Goal: Information Seeking & Learning: Find contact information

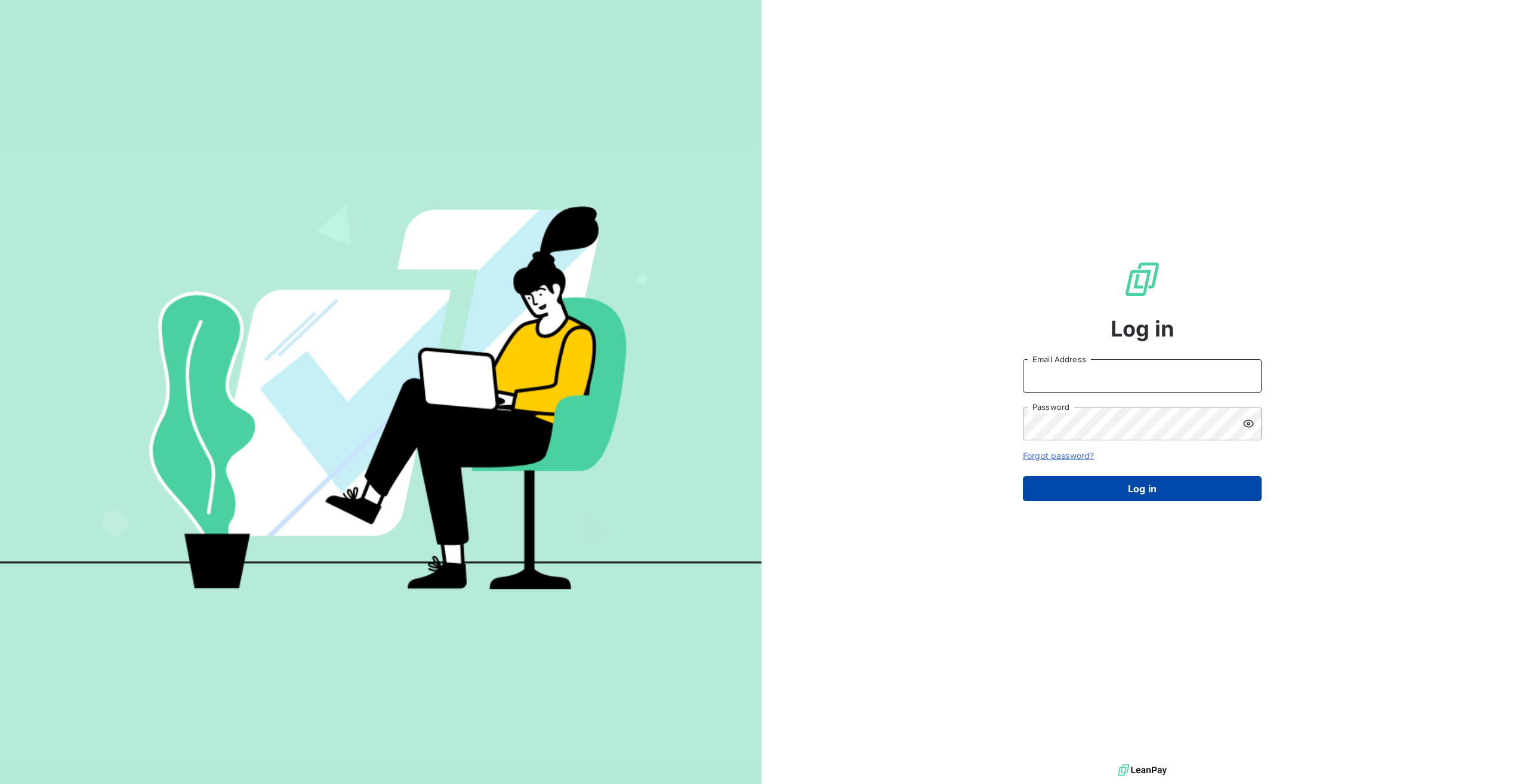
type input "[PERSON_NAME][EMAIL_ADDRESS][DOMAIN_NAME]"
click at [1195, 493] on button "Log in" at bounding box center [1142, 488] width 239 height 25
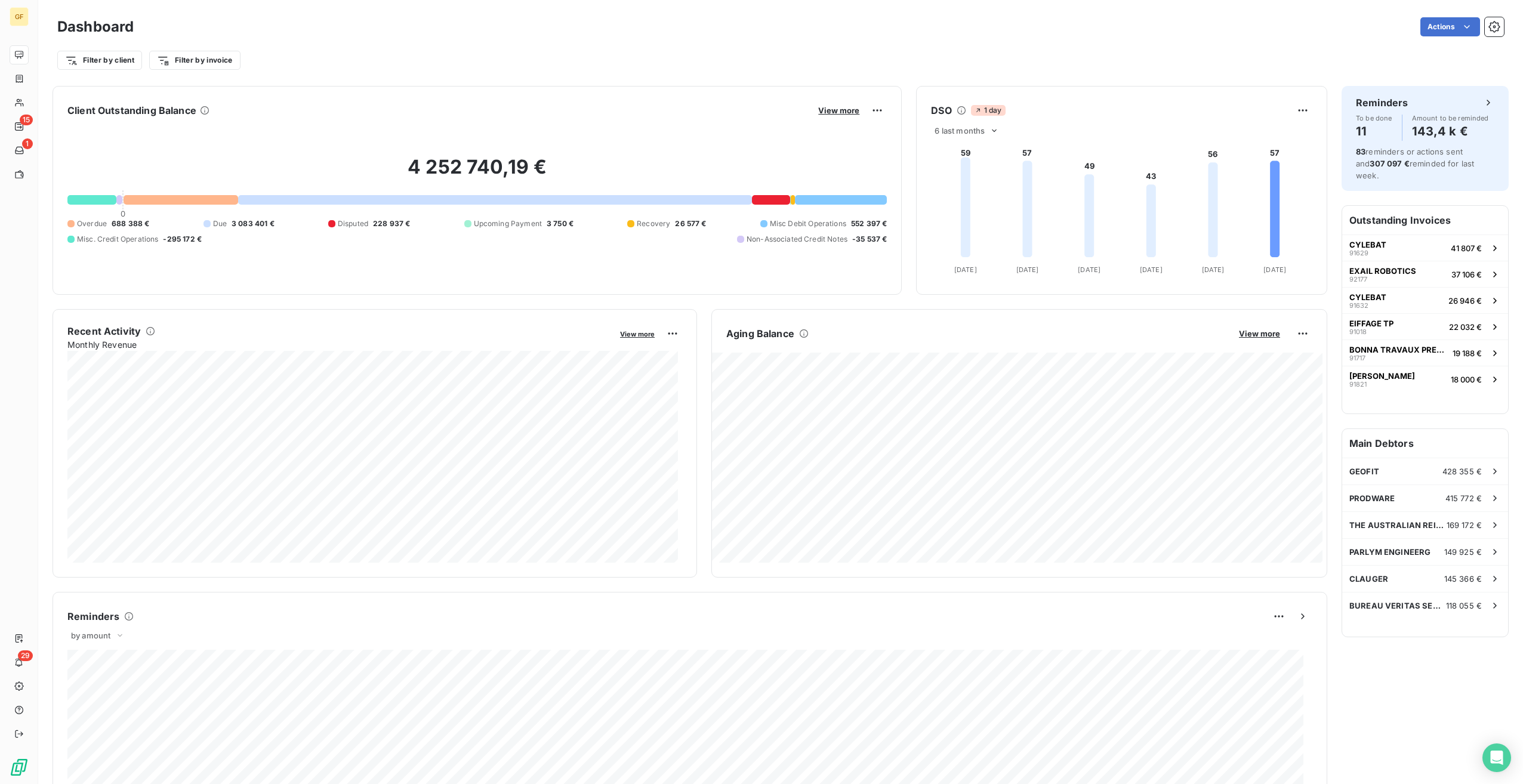
click at [849, 117] on div "View more" at bounding box center [850, 110] width 72 height 19
click at [819, 111] on span "View more" at bounding box center [839, 110] width 41 height 10
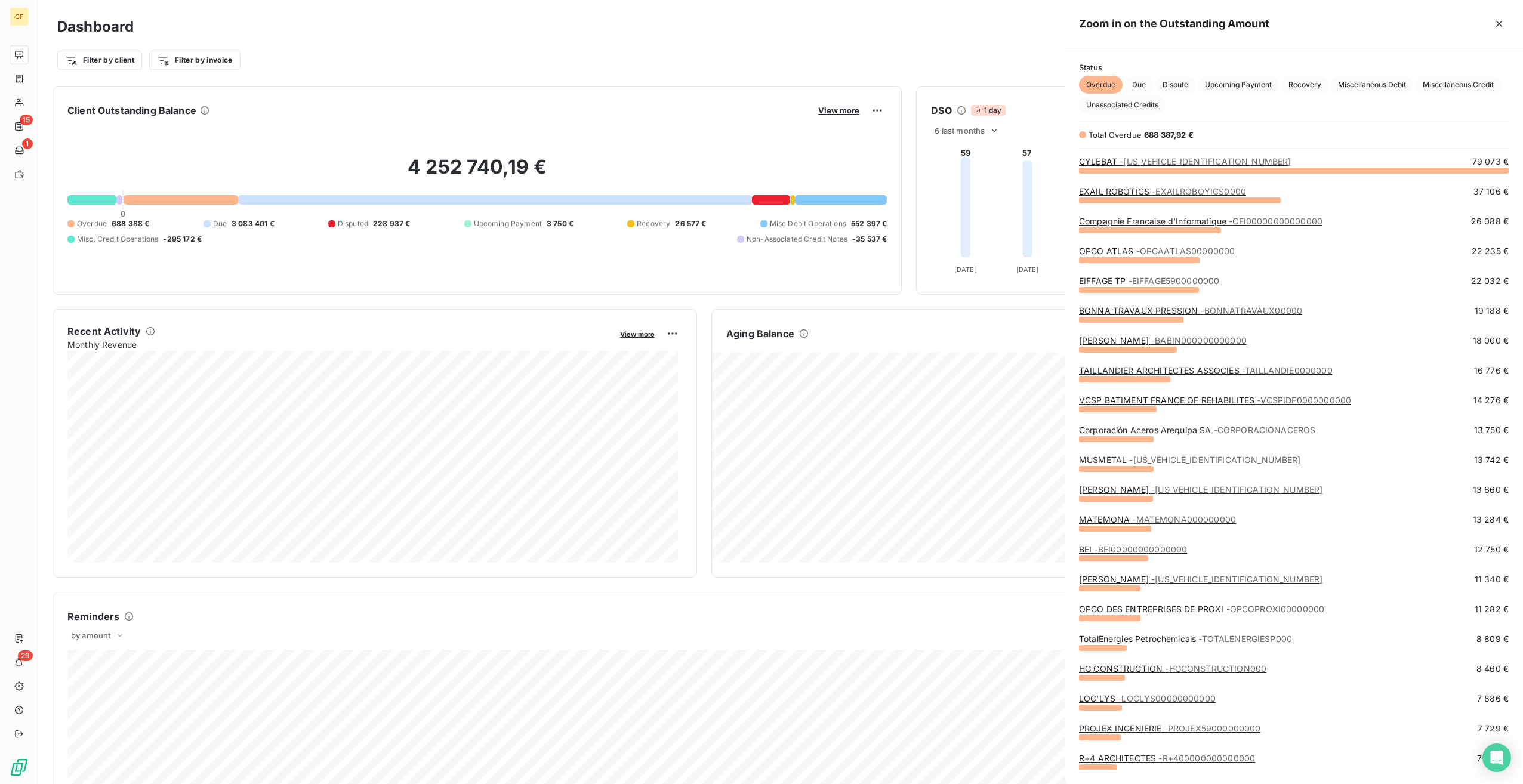
scroll to position [605, 449]
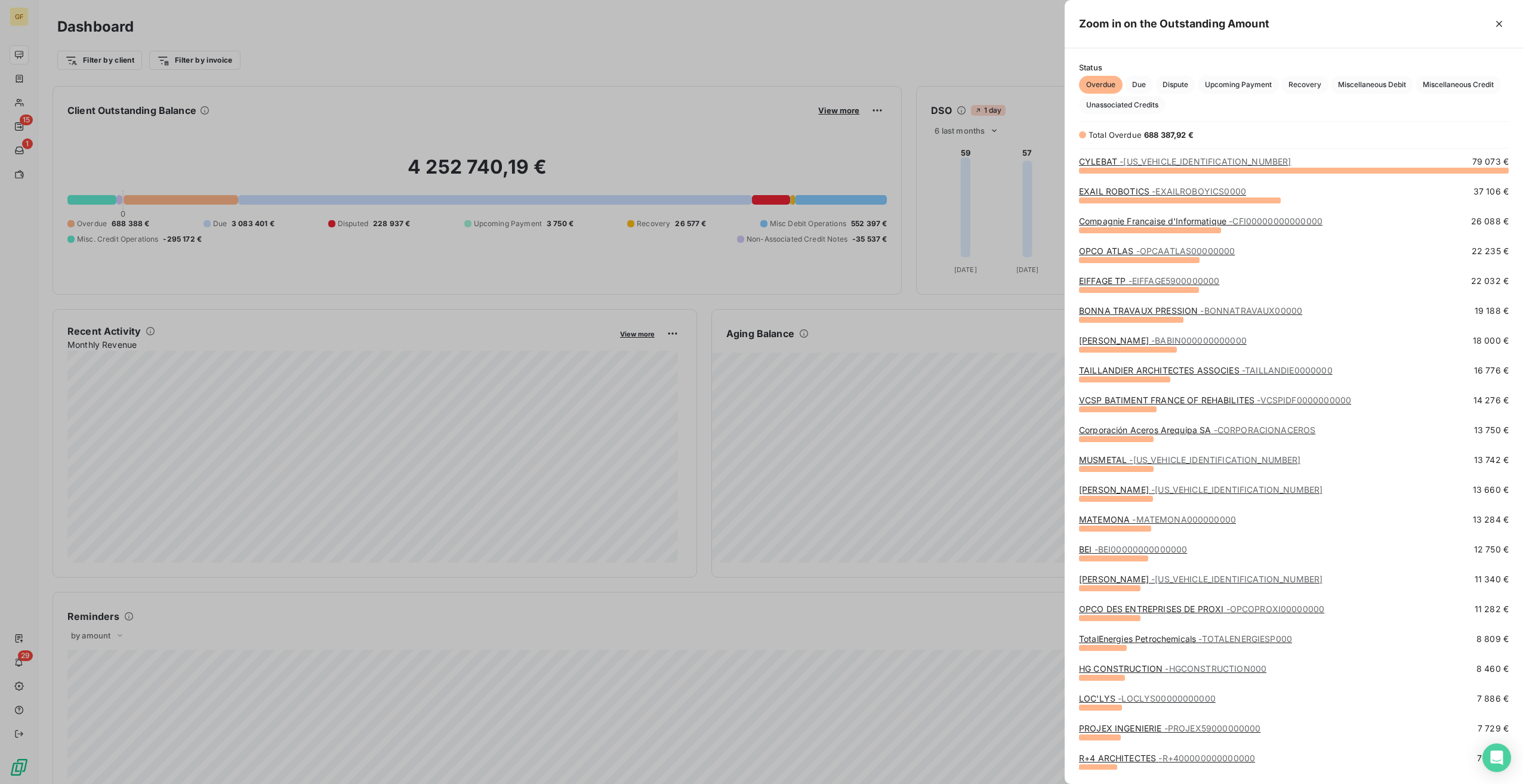
click at [1133, 453] on div "Corporación Aceros Arequipa SA - CORPORACIONACEROS 13 750 €" at bounding box center [1294, 439] width 430 height 30
click at [1134, 462] on span "- [US_VEHICLE_IDENTIFICATION_NUMBER]" at bounding box center [1214, 460] width 171 height 10
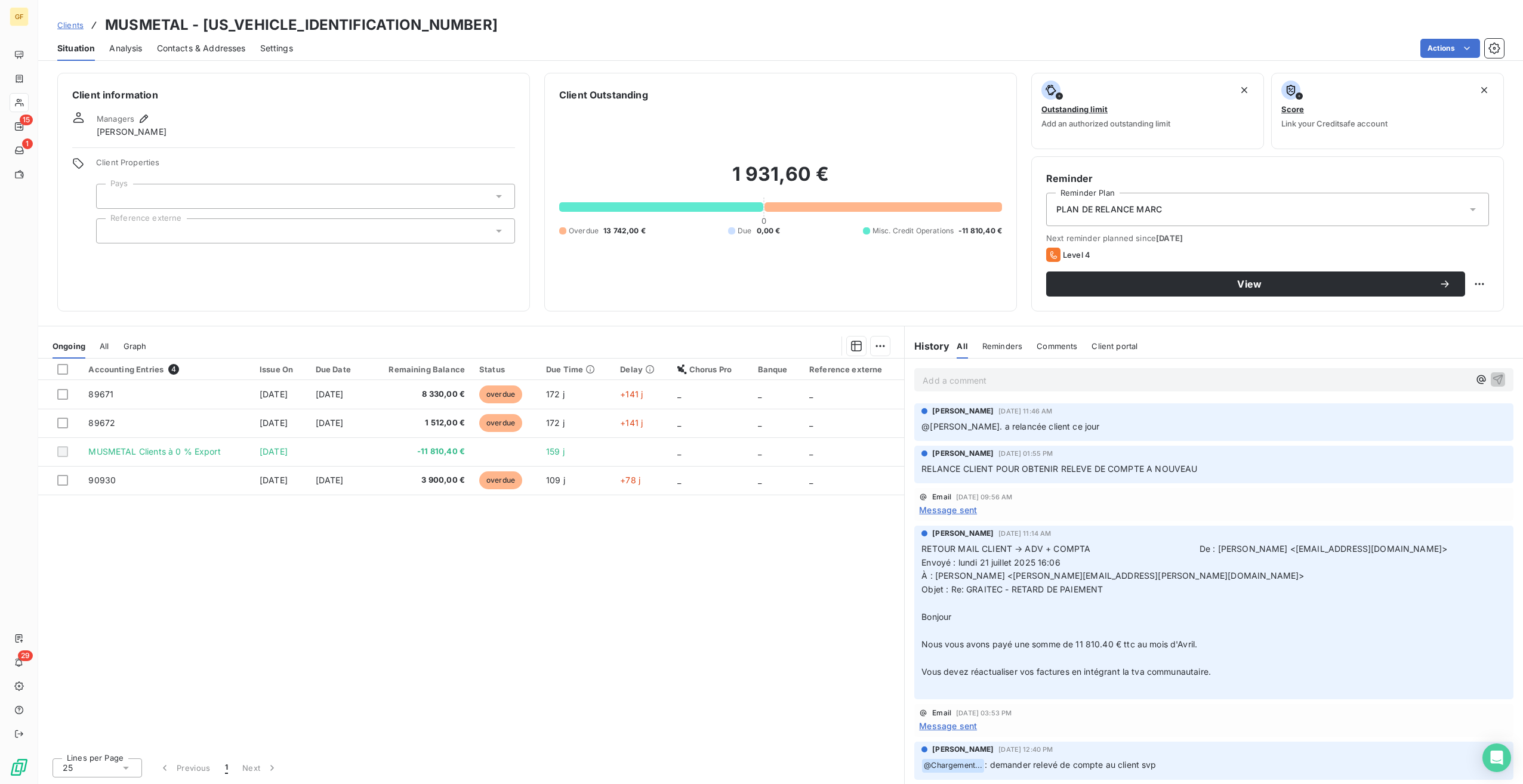
click at [200, 45] on span "Contacts & Addresses" at bounding box center [201, 48] width 89 height 12
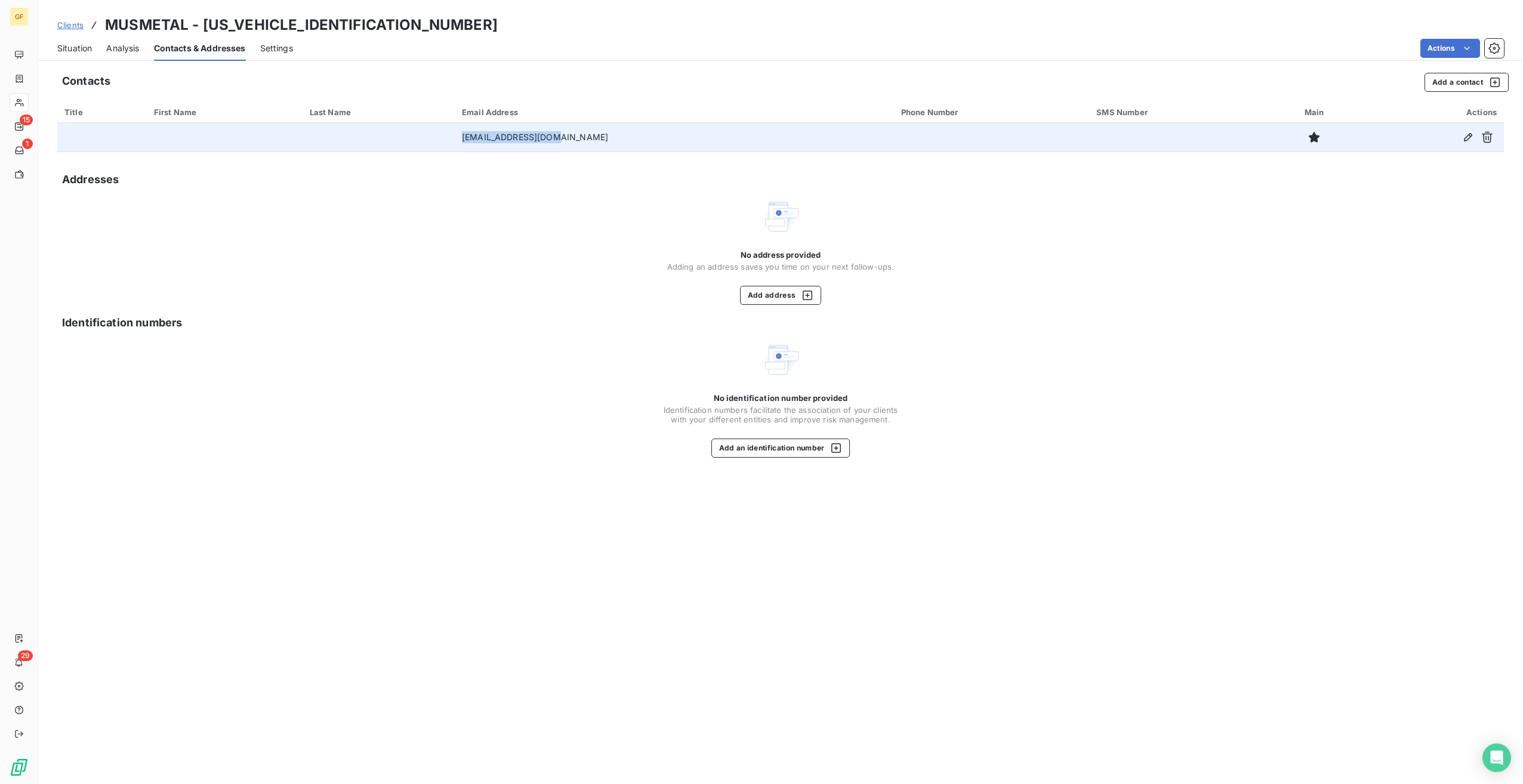
drag, startPoint x: 504, startPoint y: 137, endPoint x: 611, endPoint y: 141, distance: 107.1
click at [611, 141] on td "[EMAIL_ADDRESS][DOMAIN_NAME]" at bounding box center [674, 137] width 439 height 29
copy td "[EMAIL_ADDRESS][DOMAIN_NAME]"
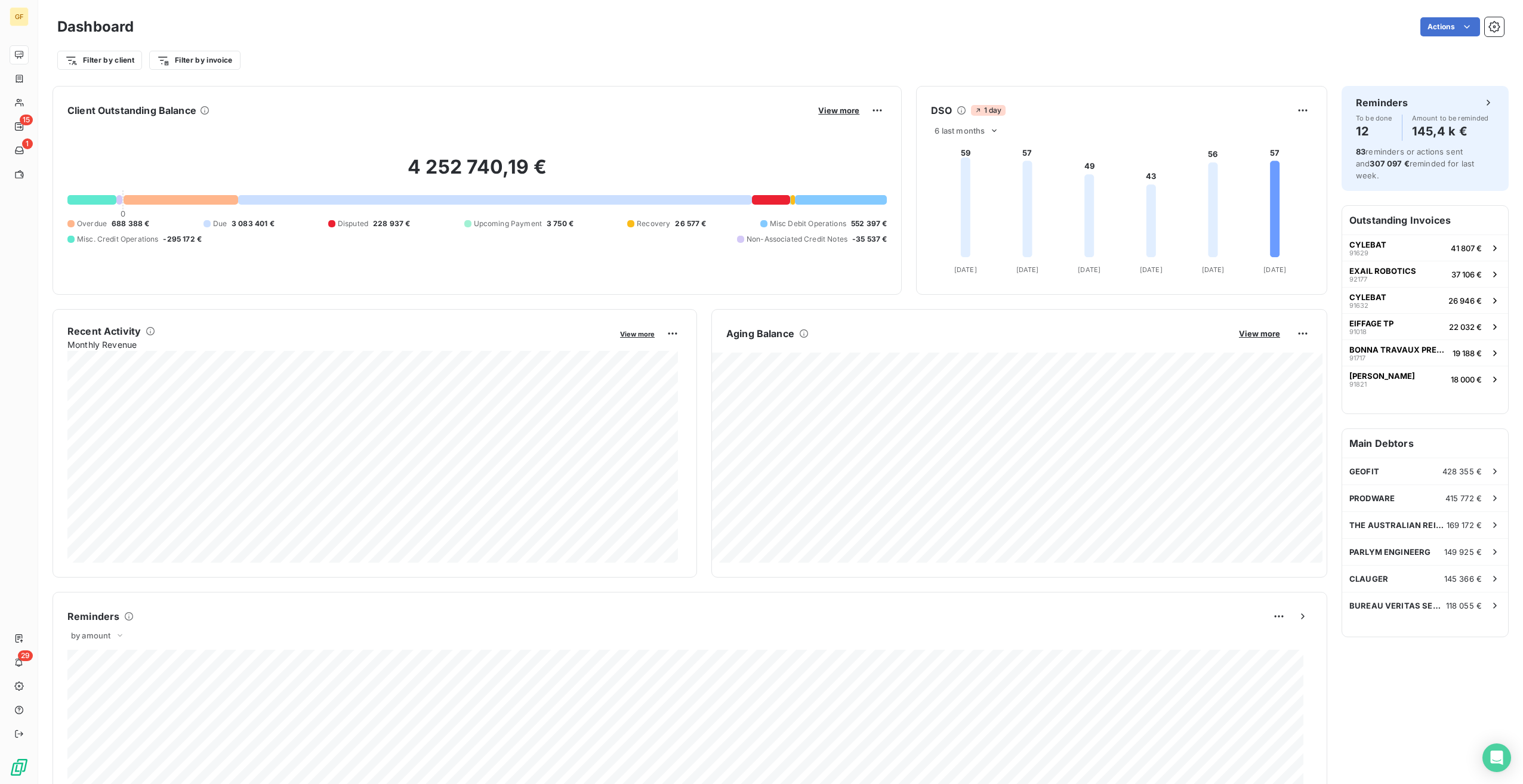
drag, startPoint x: 840, startPoint y: 106, endPoint x: 880, endPoint y: 120, distance: 42.4
click at [840, 104] on div "View more" at bounding box center [850, 110] width 72 height 19
click at [820, 111] on span "View more" at bounding box center [839, 110] width 41 height 10
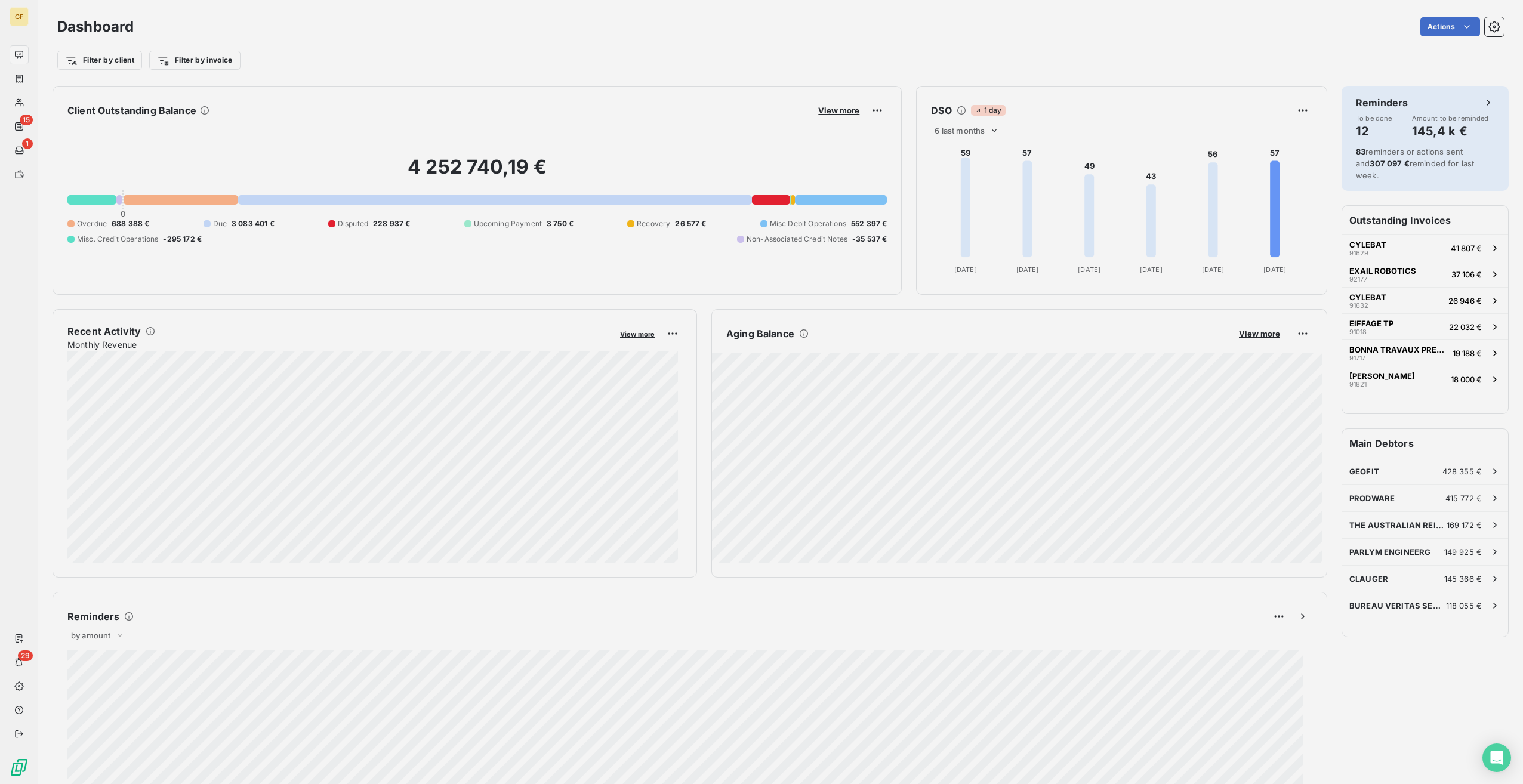
scroll to position [775, 449]
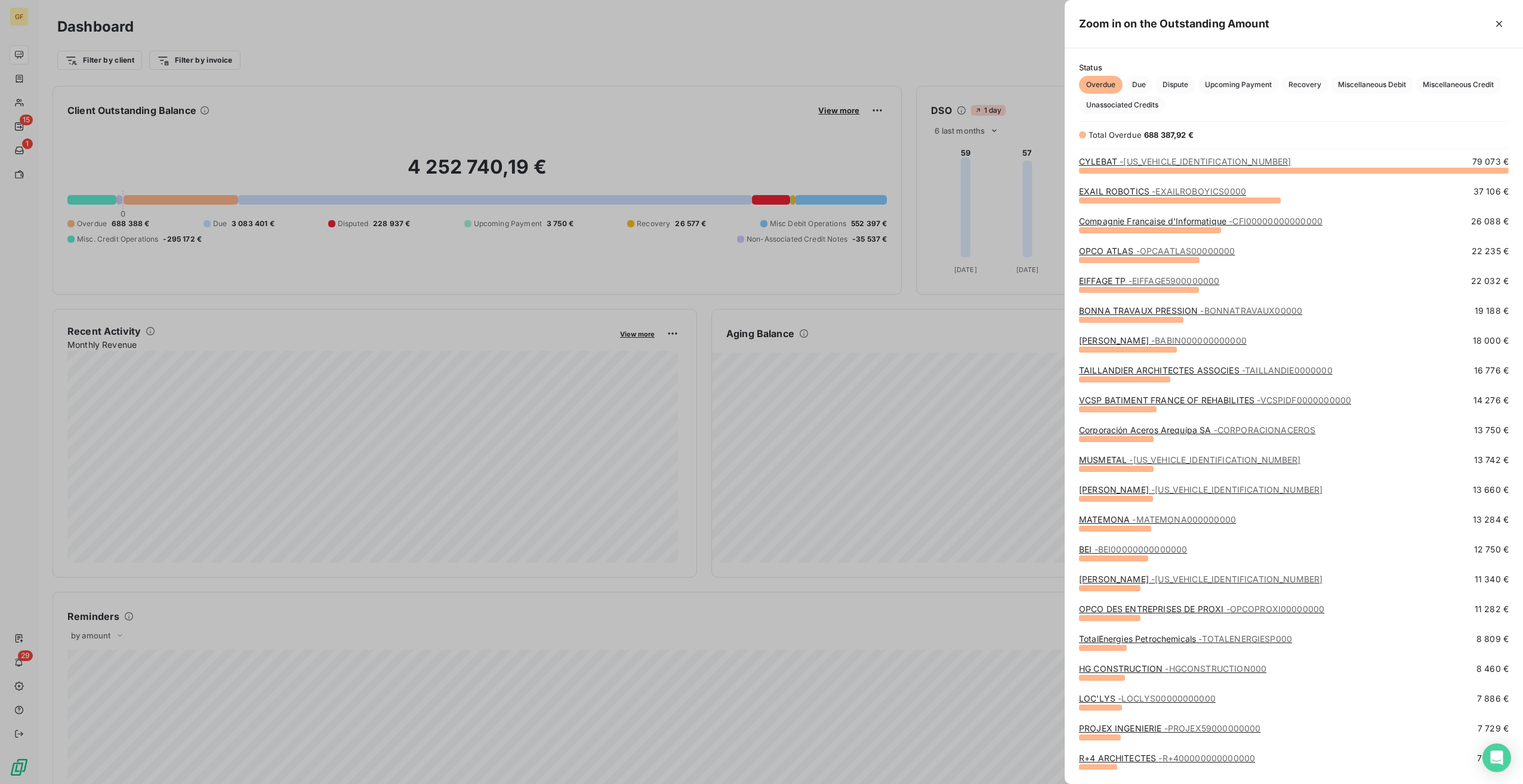
click at [1106, 461] on link "MUSMETAL - [US_VEHICLE_IDENTIFICATION_NUMBER]" at bounding box center [1190, 460] width 222 height 10
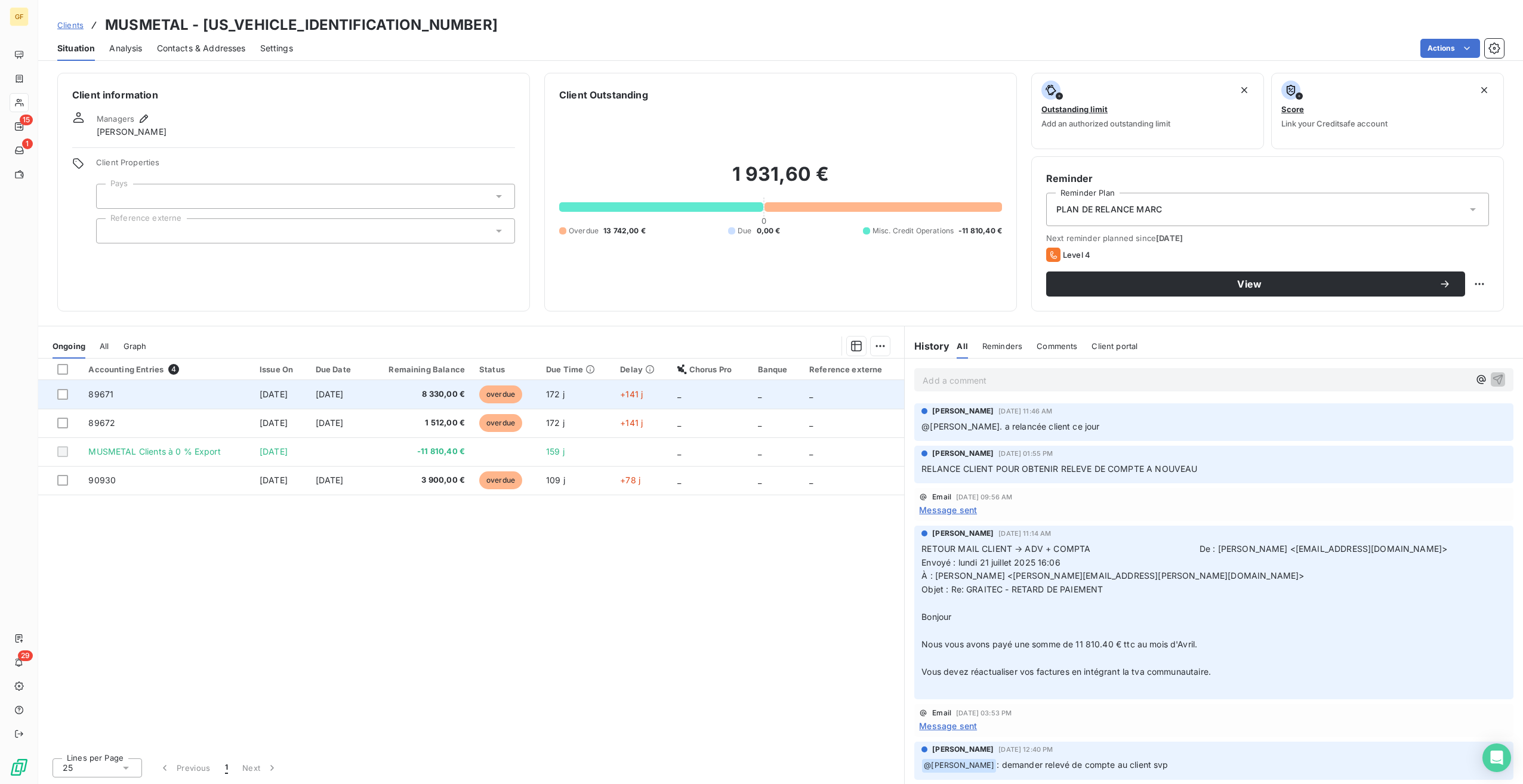
click at [275, 401] on td "[DATE]" at bounding box center [281, 394] width 56 height 29
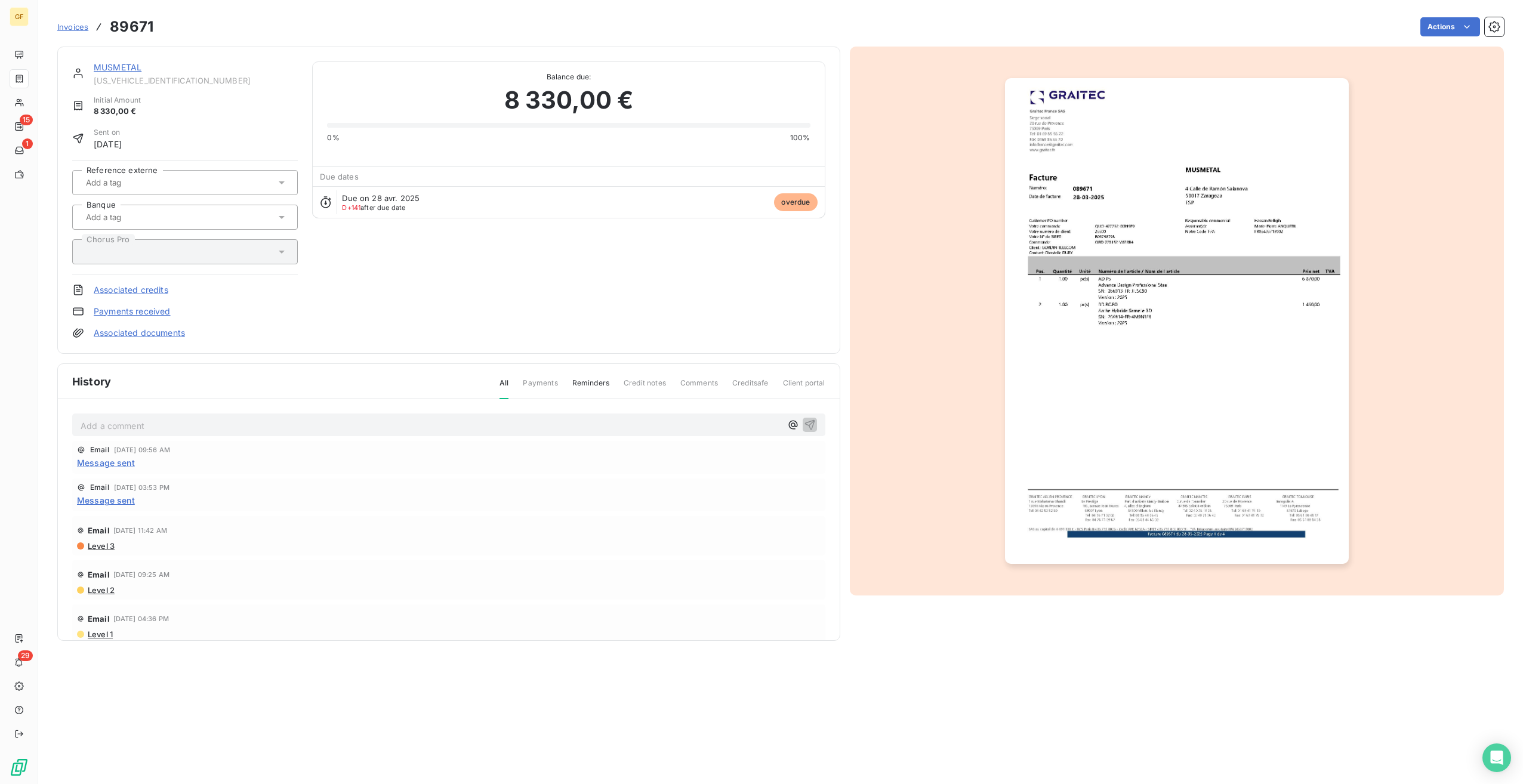
click at [1182, 353] on img "button" at bounding box center [1177, 321] width 344 height 486
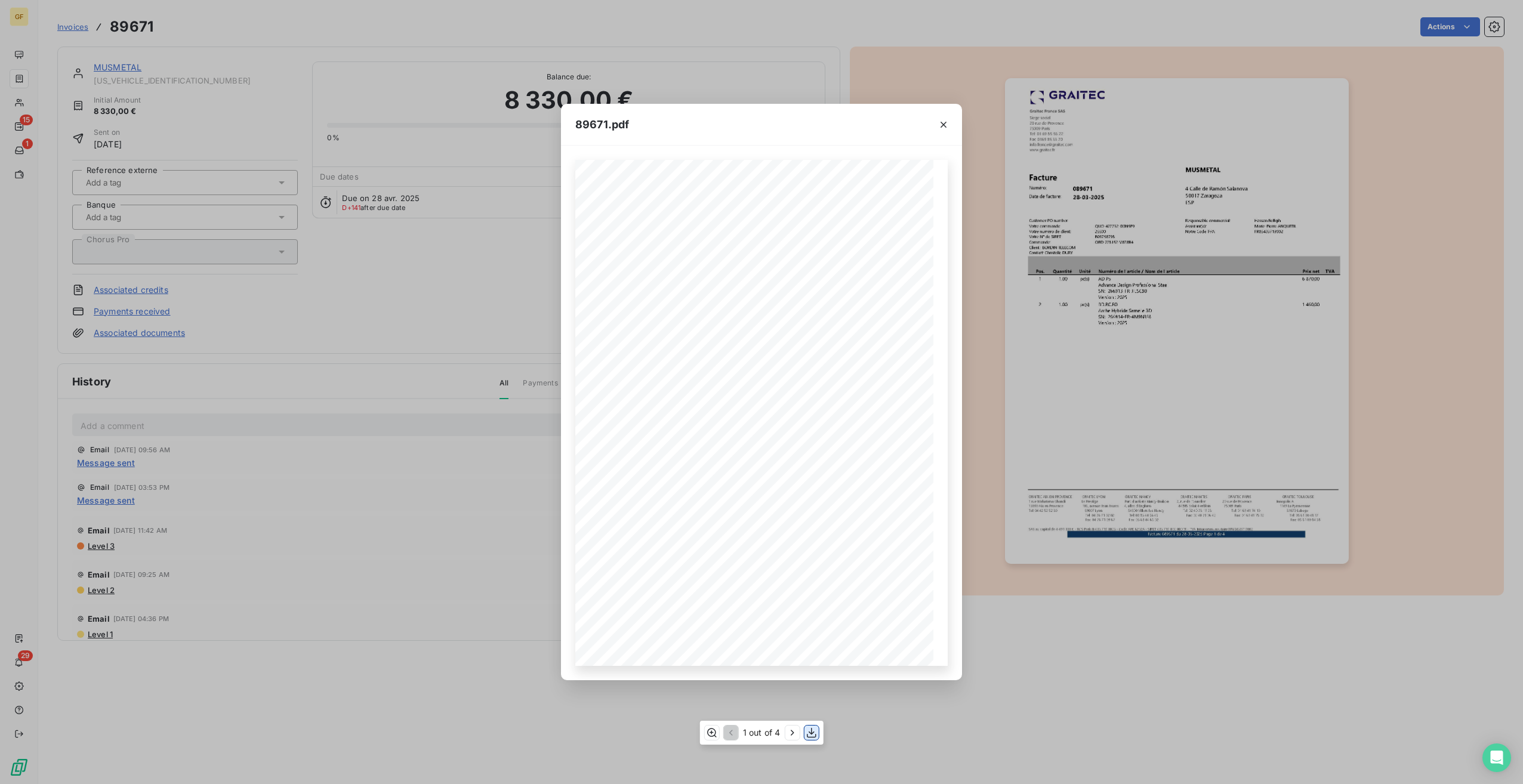
click at [814, 734] on icon "button" at bounding box center [811, 732] width 12 height 12
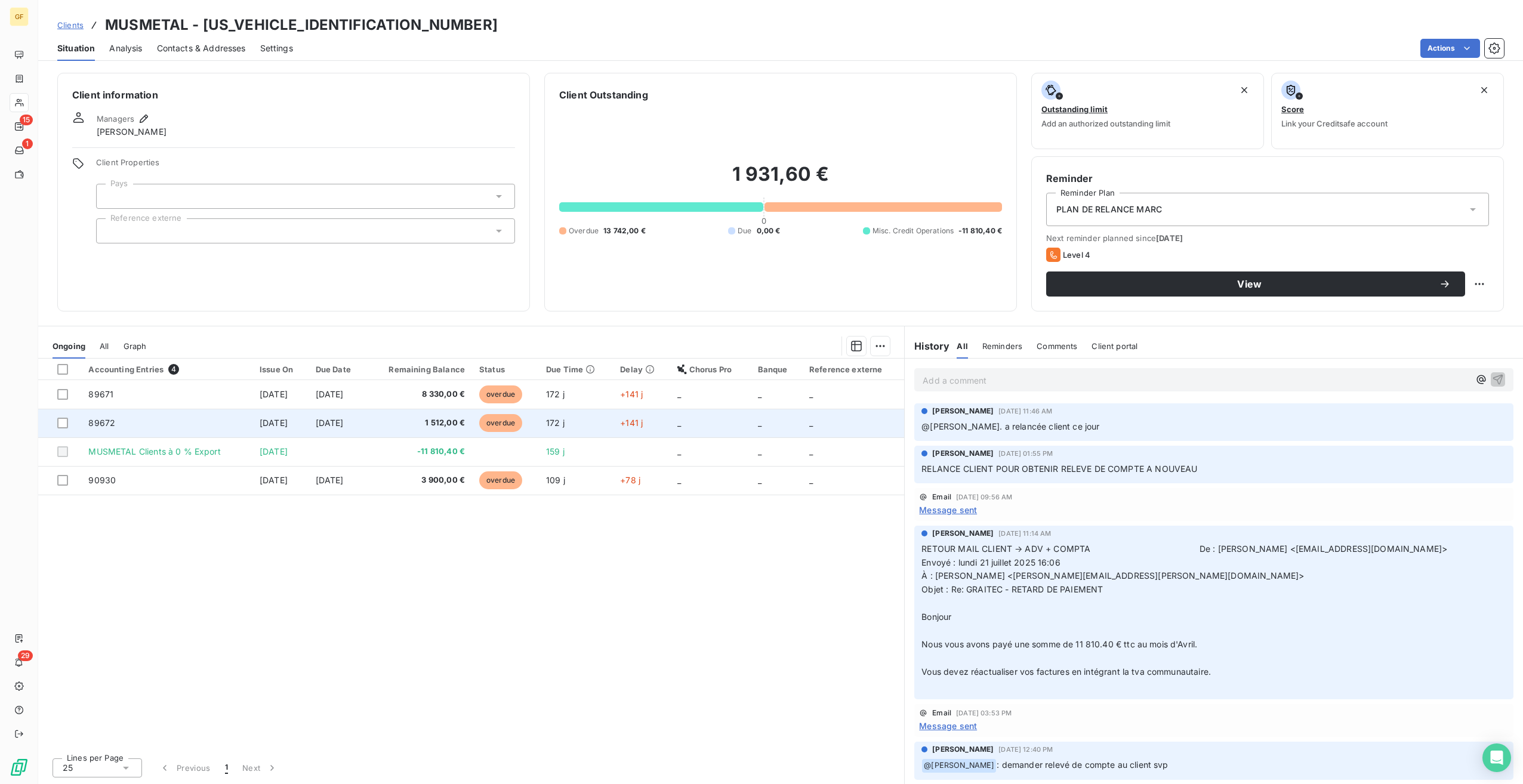
click at [411, 431] on td "1 512,00 €" at bounding box center [419, 423] width 106 height 29
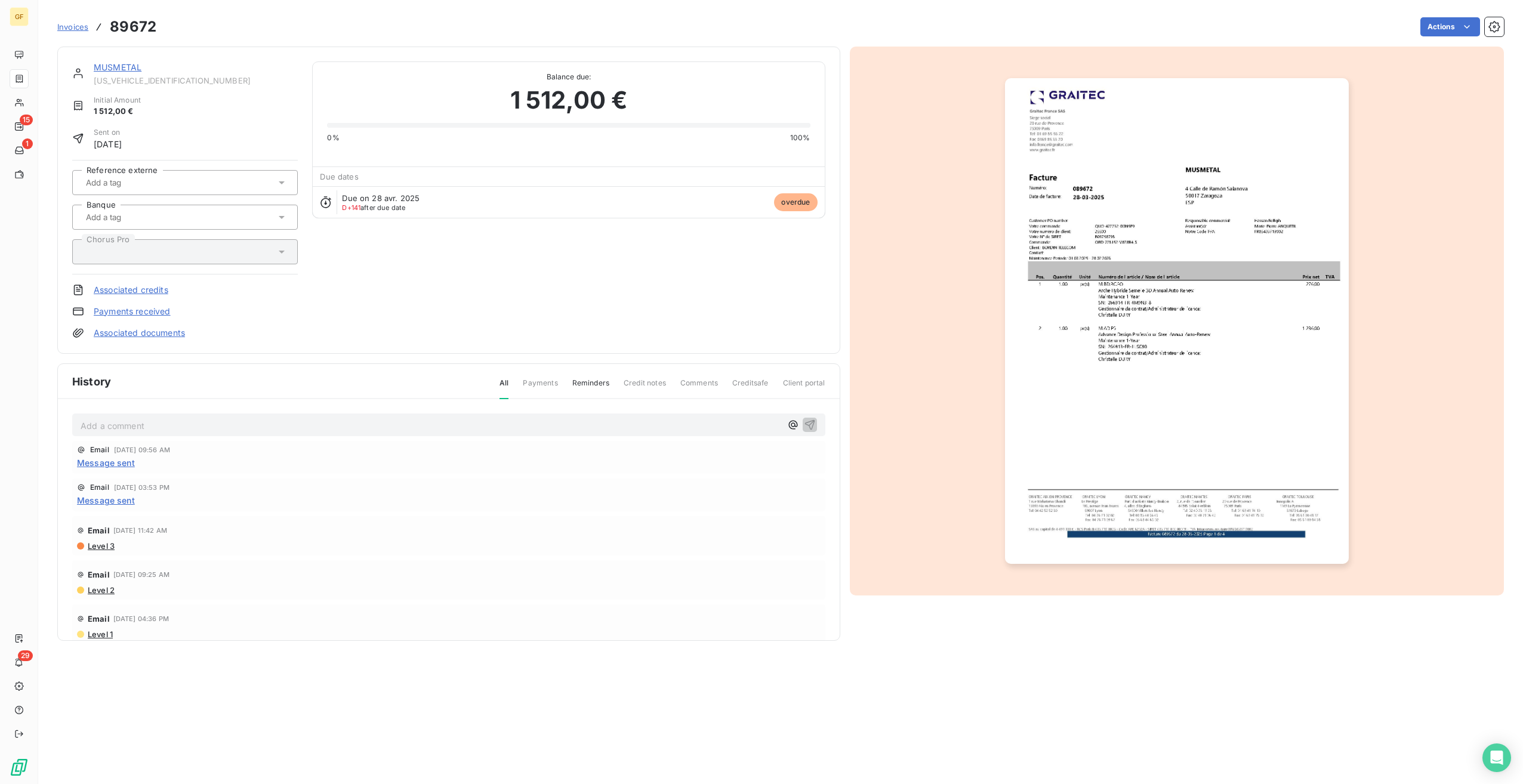
click at [1131, 289] on img "button" at bounding box center [1177, 321] width 344 height 486
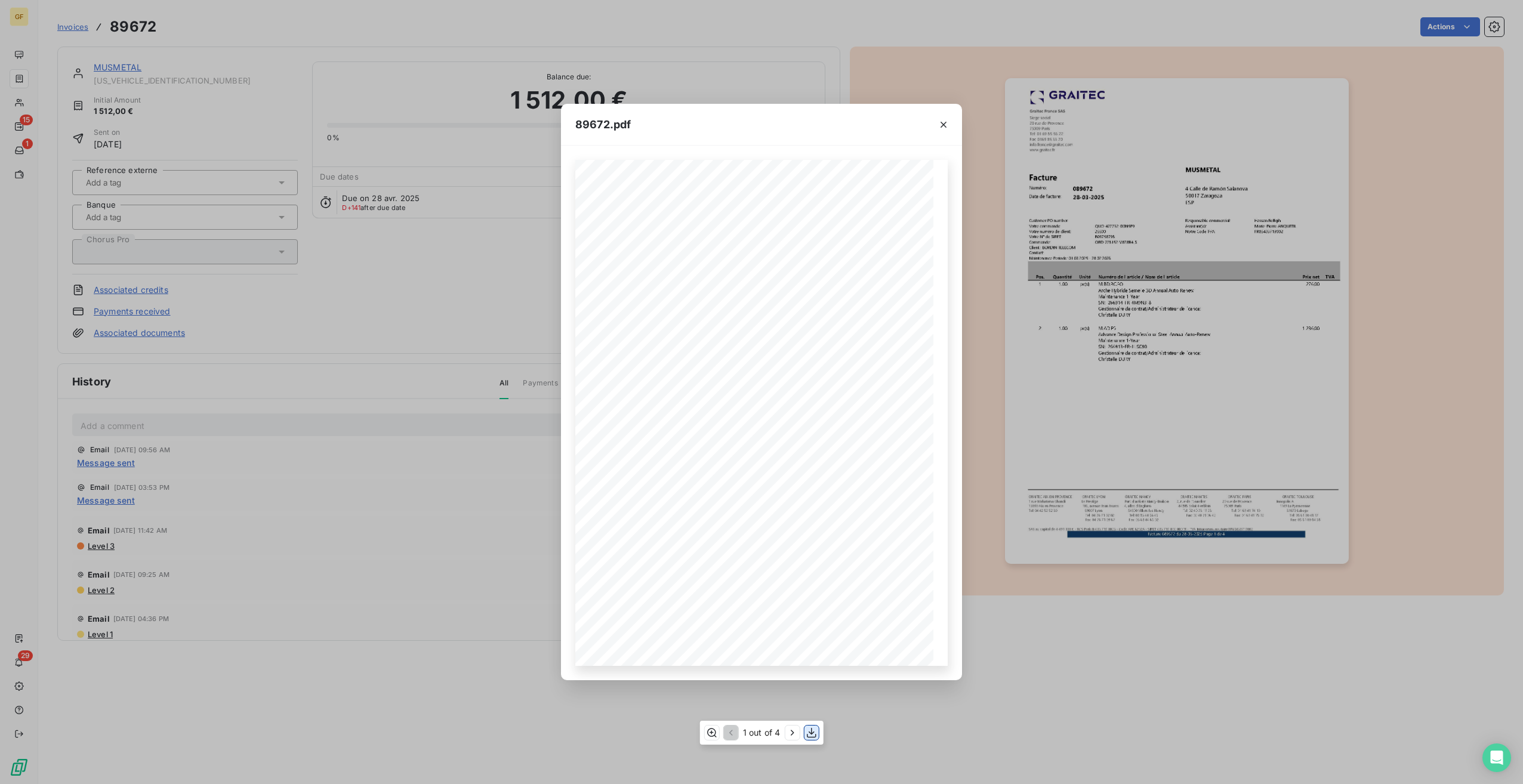
drag, startPoint x: 813, startPoint y: 736, endPoint x: 838, endPoint y: 783, distance: 53.2
click at [812, 735] on icon "button" at bounding box center [811, 732] width 12 height 12
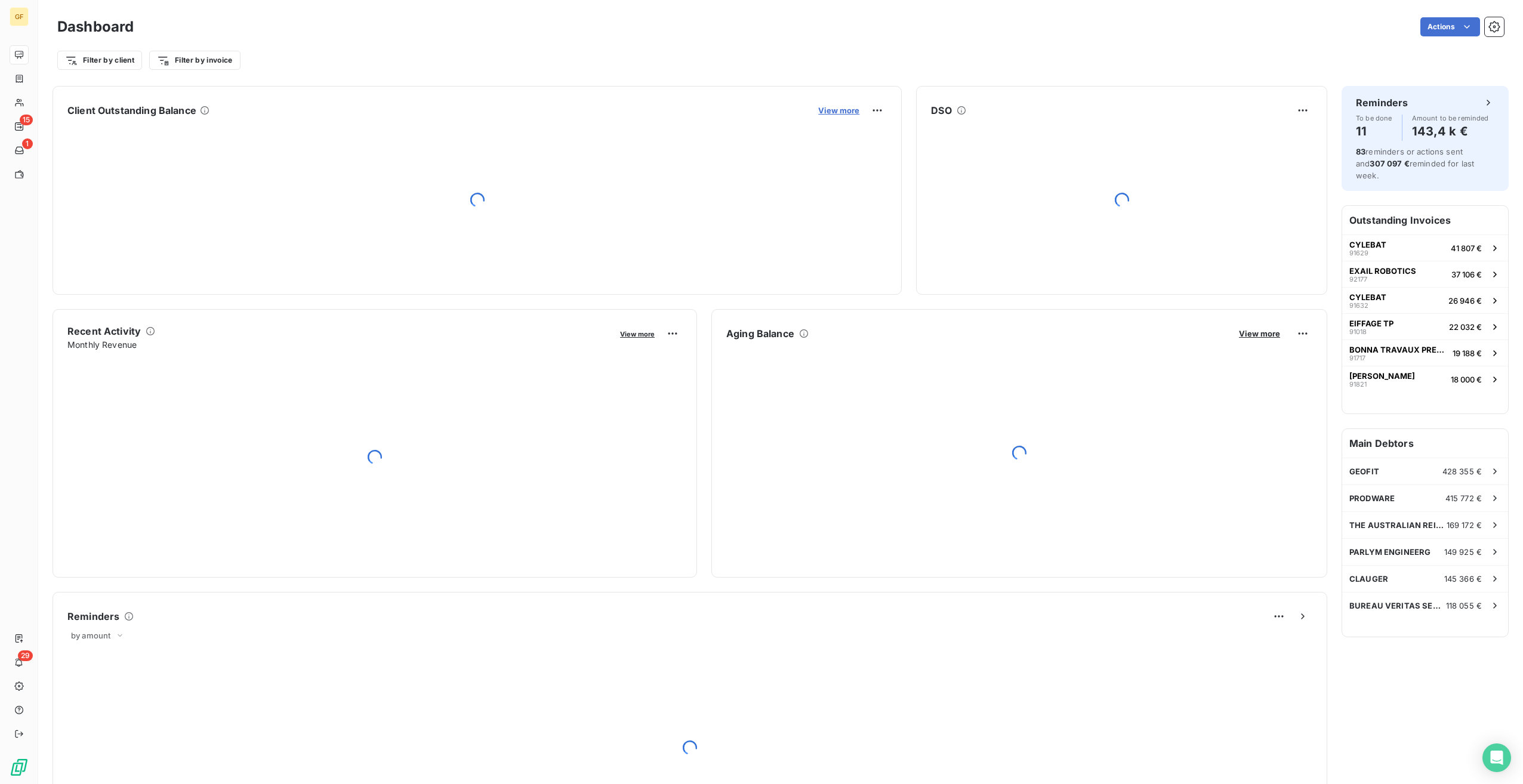
click at [850, 109] on span "View more" at bounding box center [839, 110] width 41 height 10
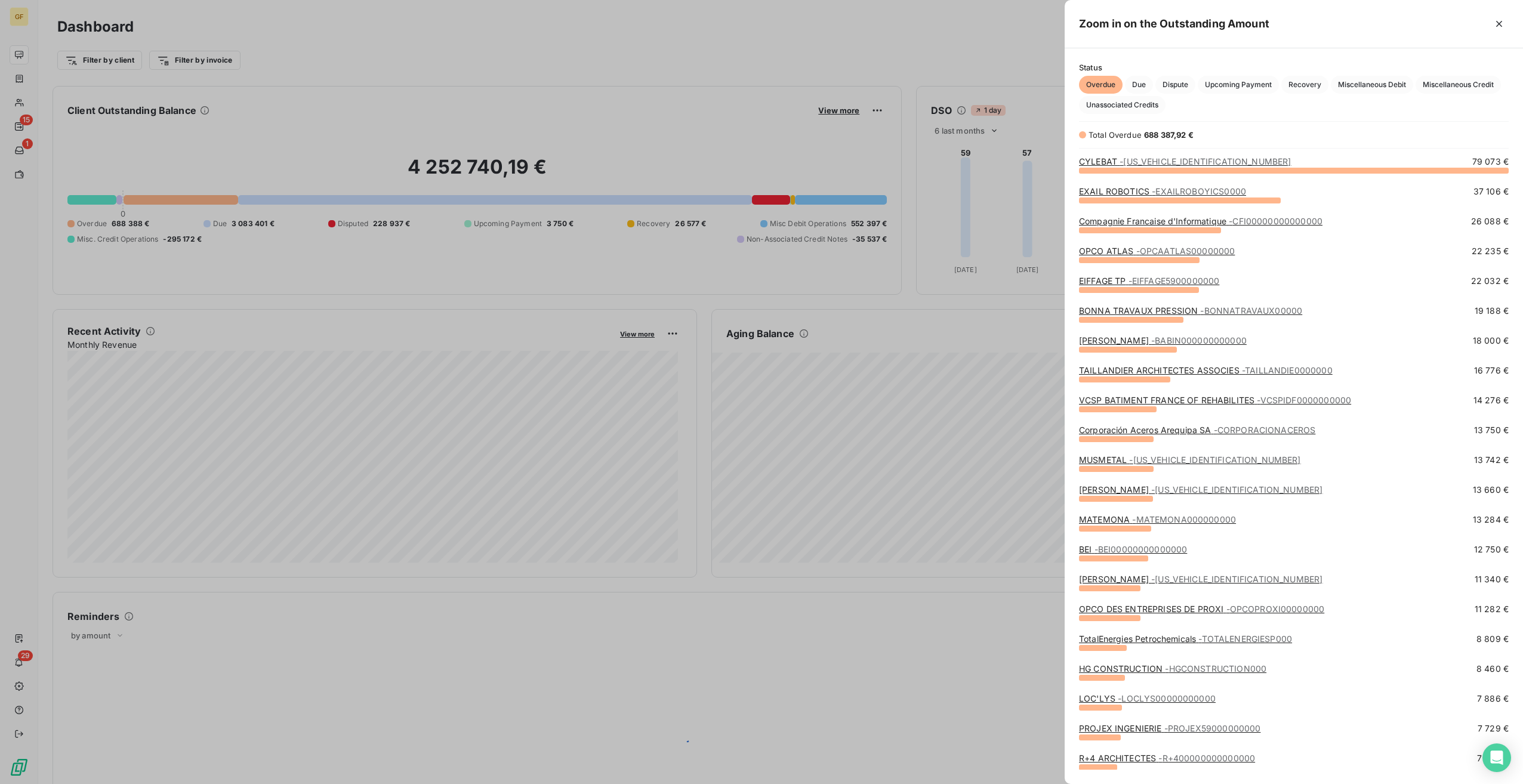
scroll to position [605, 449]
click at [1120, 465] on div "MUSMETAL - [US_VEHICLE_IDENTIFICATION_NUMBER]" at bounding box center [1190, 460] width 222 height 12
click at [1125, 461] on link "MUSMETAL - [US_VEHICLE_IDENTIFICATION_NUMBER]" at bounding box center [1190, 460] width 222 height 10
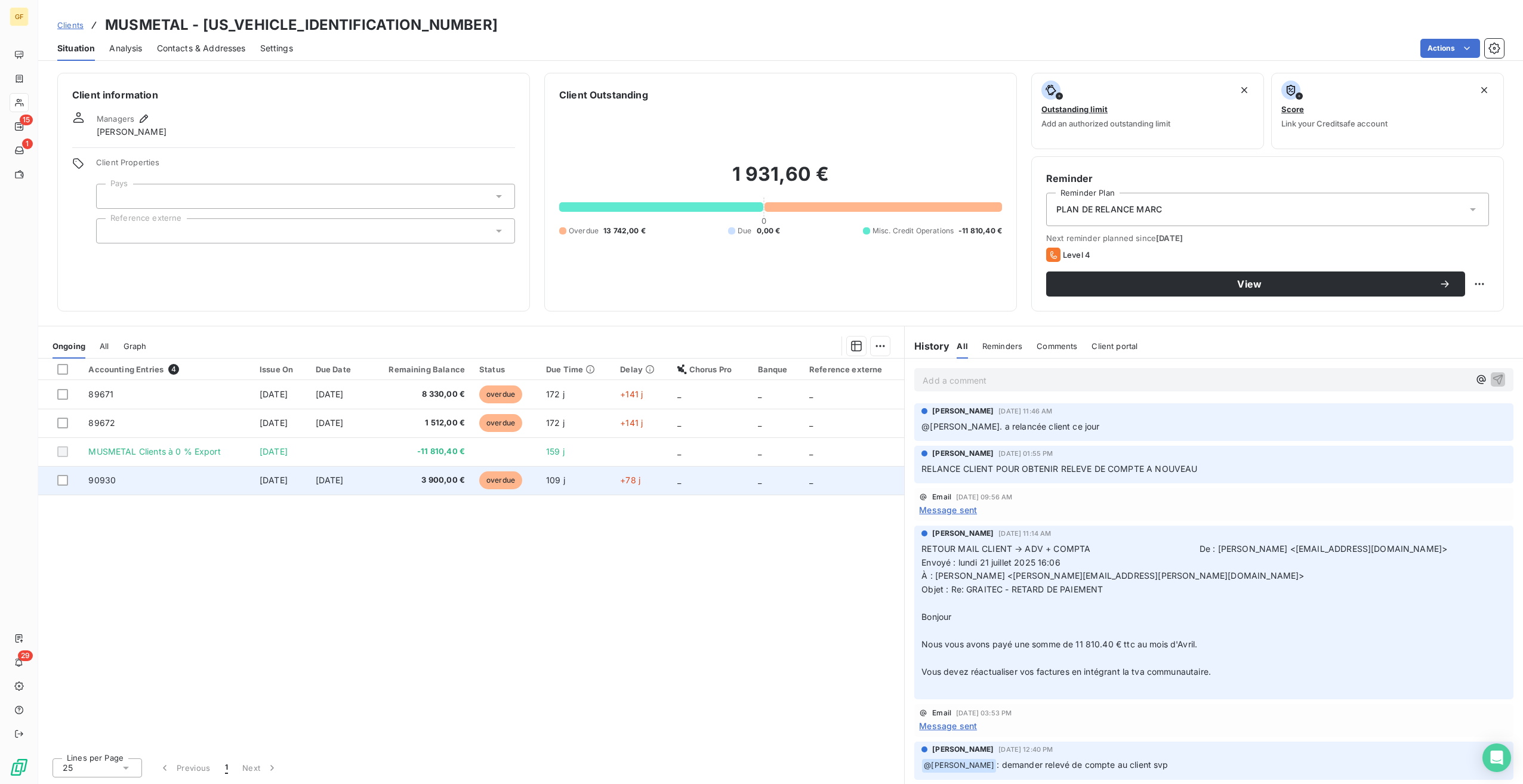
click at [465, 482] on span "3 900,00 €" at bounding box center [419, 480] width 91 height 12
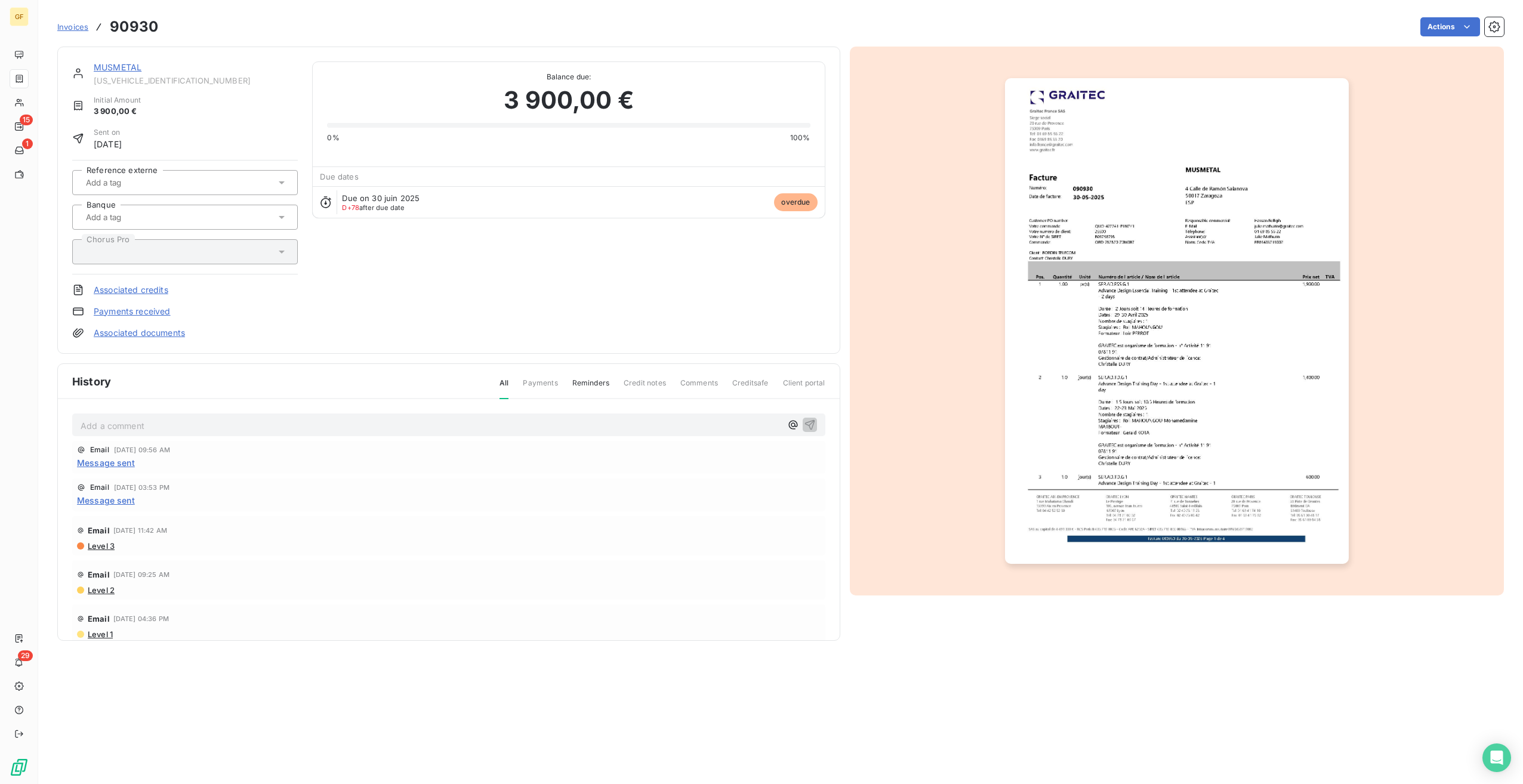
click at [1176, 357] on img "button" at bounding box center [1177, 321] width 344 height 486
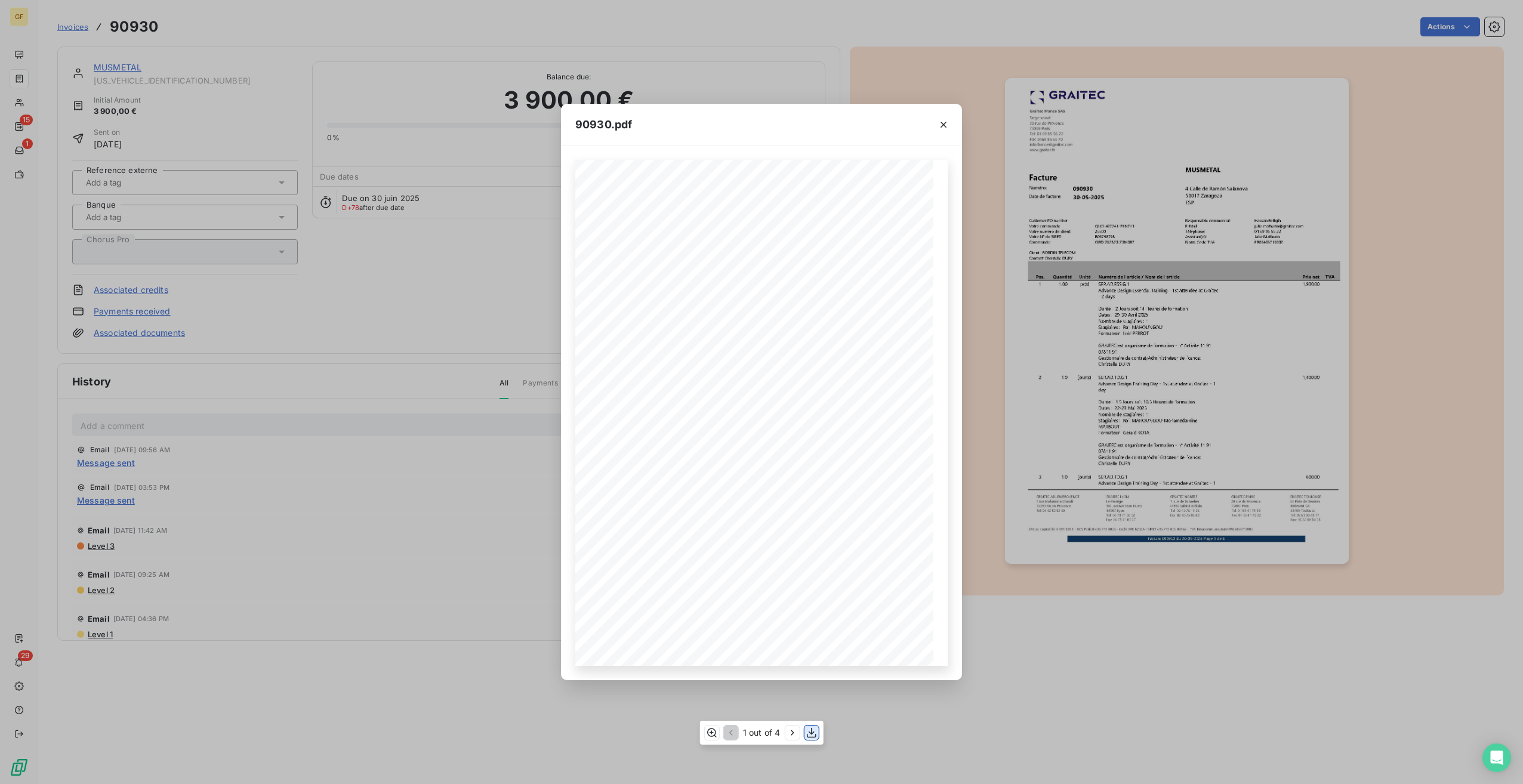
click at [815, 734] on icon "button" at bounding box center [811, 732] width 12 height 12
click at [131, 38] on div "90930.pdf Pos. Quantité Unité Numéro de l'article / Nom de l'article Prix net T…" at bounding box center [761, 392] width 1523 height 784
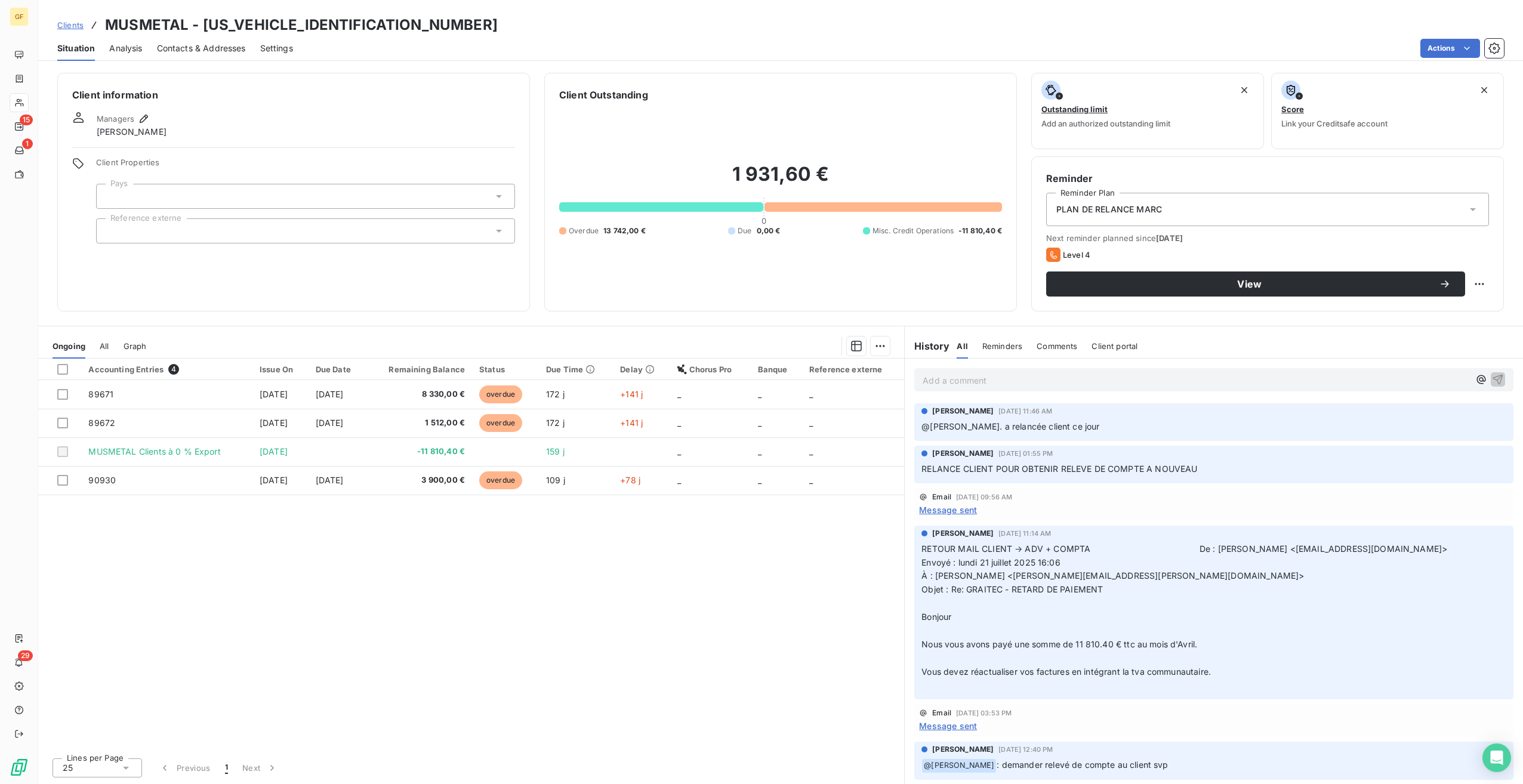
click at [431, 718] on div "Accounting Entries 4 Issue On Due Date Remaining Balance Status Due Time Delay …" at bounding box center [471, 553] width 866 height 389
